Goal: Check status: Check status

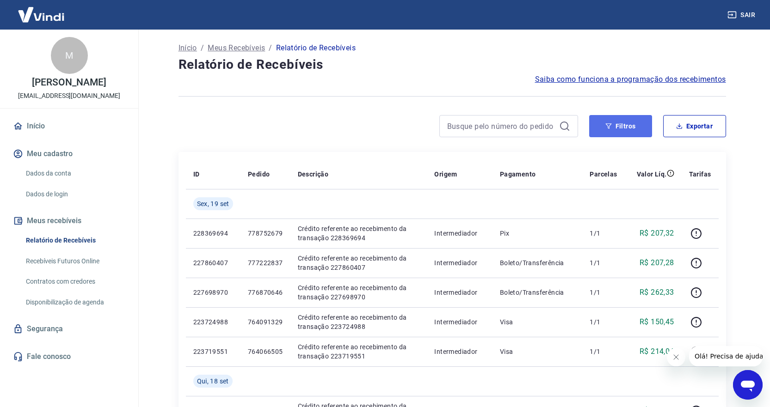
click at [610, 127] on icon "button" at bounding box center [608, 126] width 6 height 6
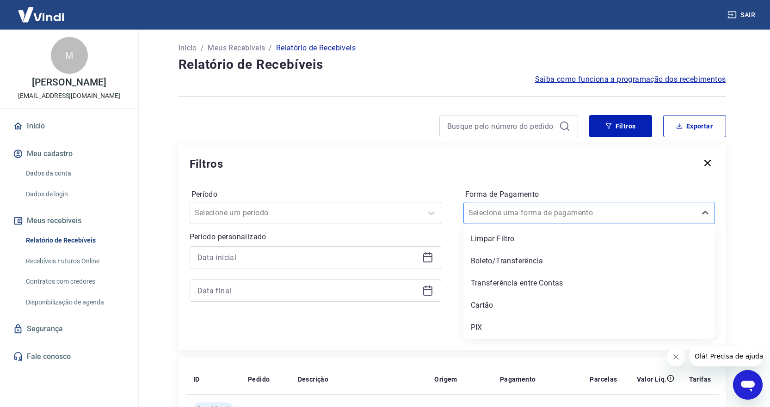
click at [541, 208] on input "Forma de Pagamento" at bounding box center [514, 213] width 93 height 11
click at [490, 329] on div "PIX" at bounding box center [589, 328] width 252 height 18
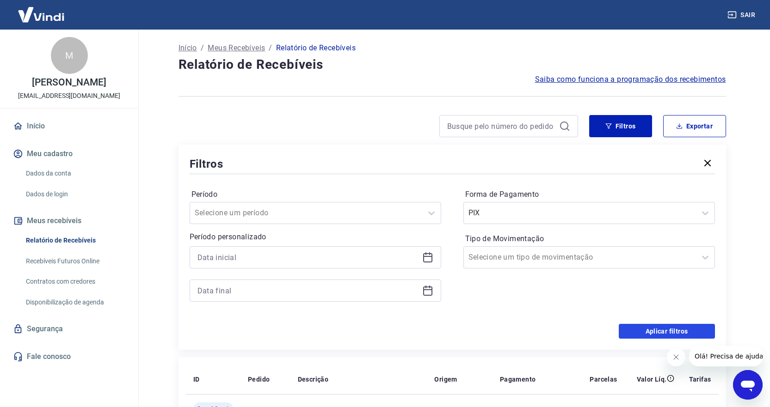
drag, startPoint x: 667, startPoint y: 334, endPoint x: 657, endPoint y: 330, distance: 10.8
click at [667, 334] on button "Aplicar filtros" at bounding box center [667, 331] width 96 height 15
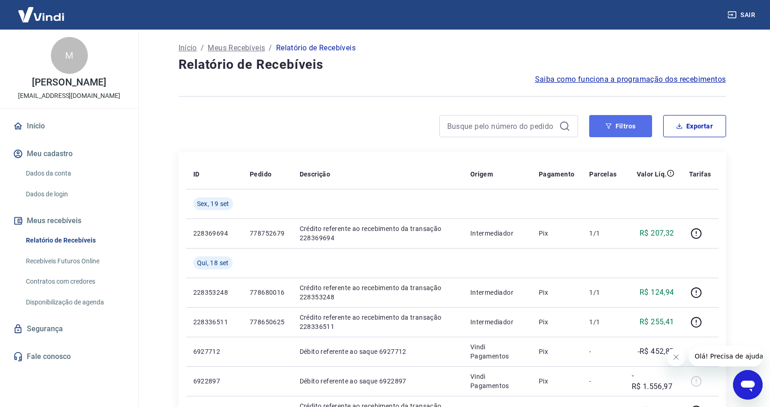
click at [635, 121] on button "Filtros" at bounding box center [620, 126] width 63 height 22
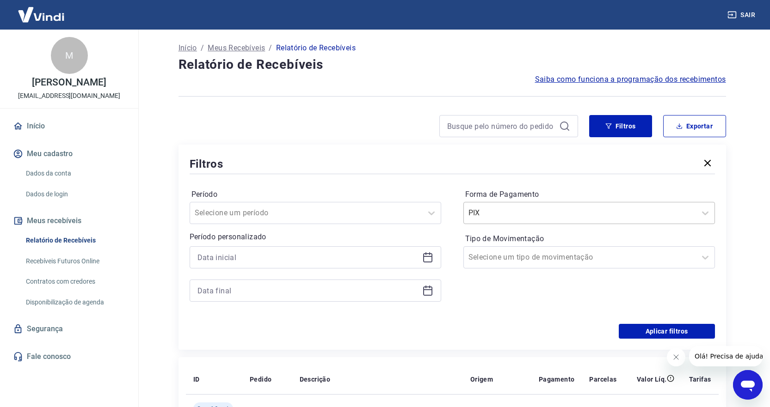
click at [523, 216] on input "Forma de Pagamento" at bounding box center [514, 213] width 93 height 11
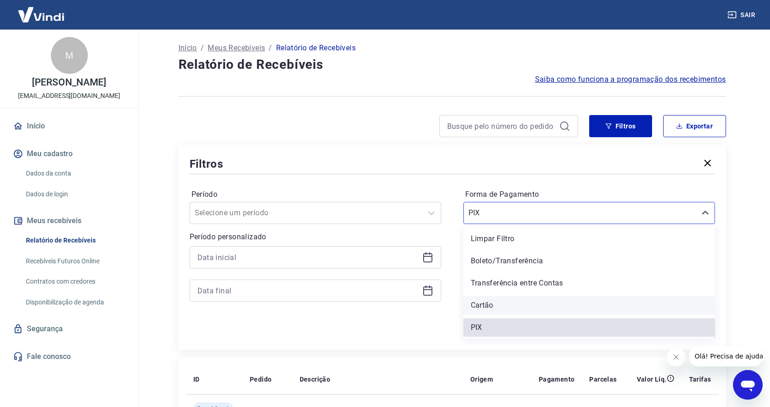
click at [486, 306] on div "Cartão" at bounding box center [589, 305] width 252 height 18
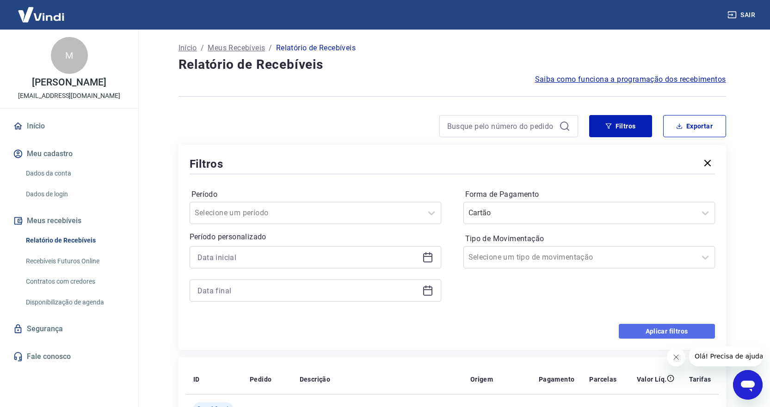
click at [655, 337] on button "Aplicar filtros" at bounding box center [667, 331] width 96 height 15
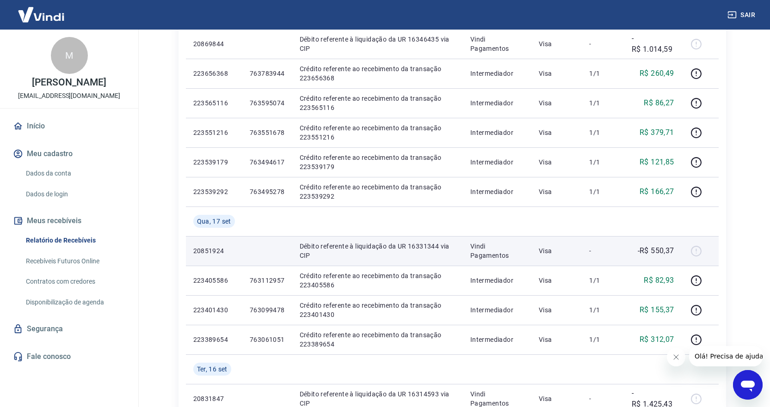
scroll to position [277, 0]
